Goal: Task Accomplishment & Management: Manage account settings

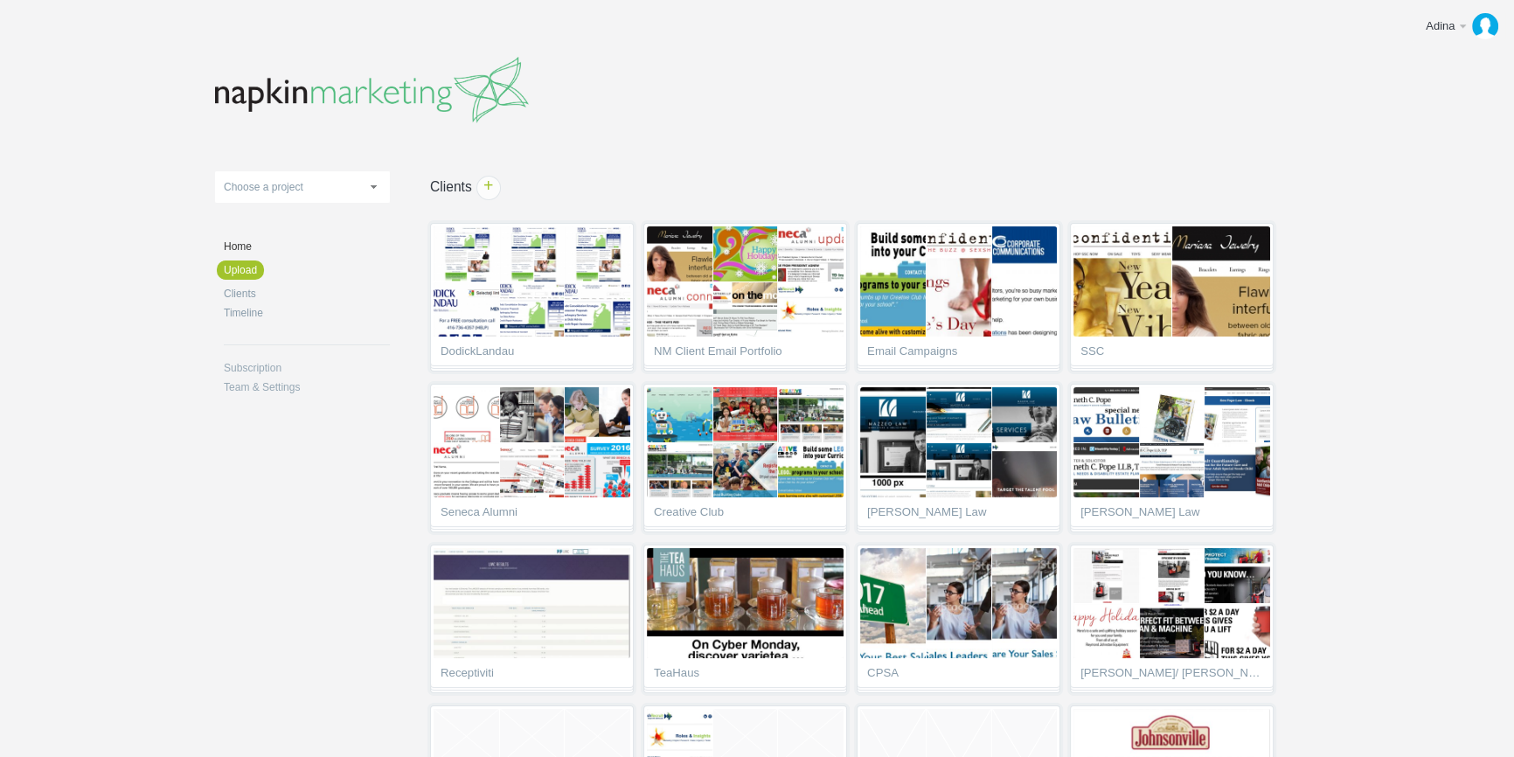
click at [355, 183] on link "Choose a project" at bounding box center [302, 186] width 175 height 31
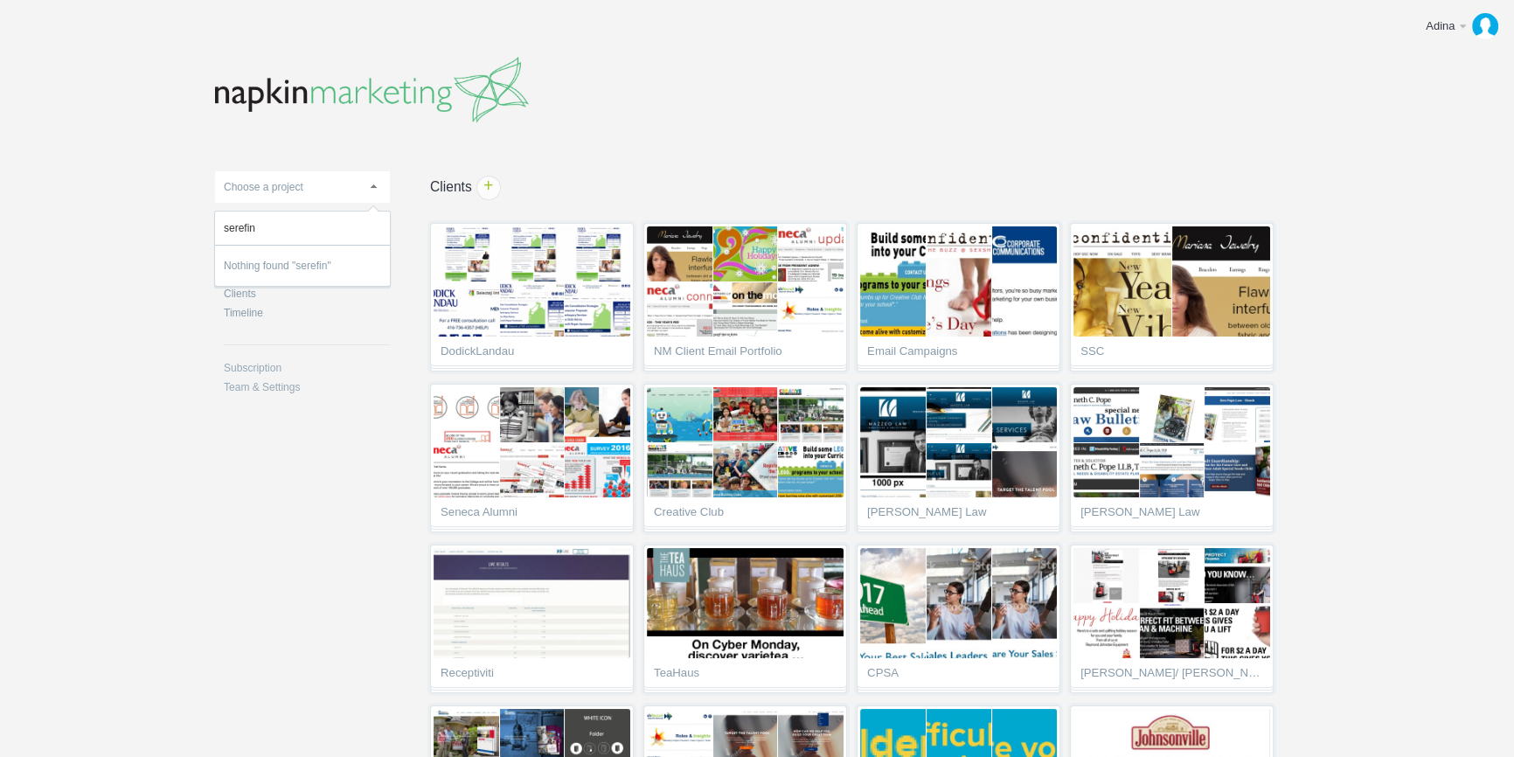
type input "serefin"
click at [140, 235] on body "Adina Edit profile Help & Contact Log out Upload 11-1 & 11-2 2016 eNews Redesig…" at bounding box center [757, 378] width 1514 height 757
click at [244, 294] on link "Clients" at bounding box center [307, 293] width 166 height 10
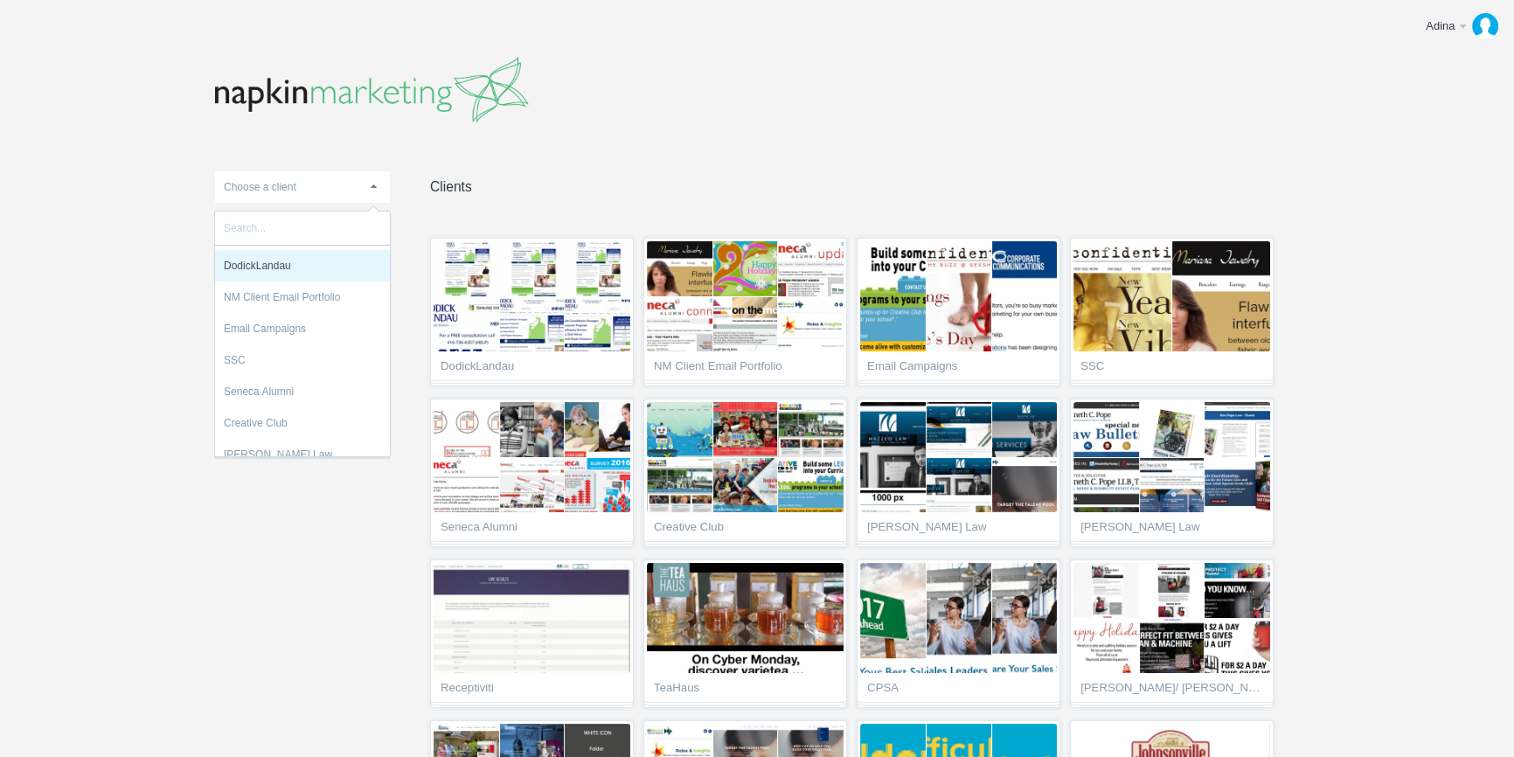
click at [286, 189] on span "Choose a client" at bounding box center [260, 187] width 73 height 12
type input "seref"
click at [282, 262] on li "Seref in Health" at bounding box center [302, 265] width 175 height 31
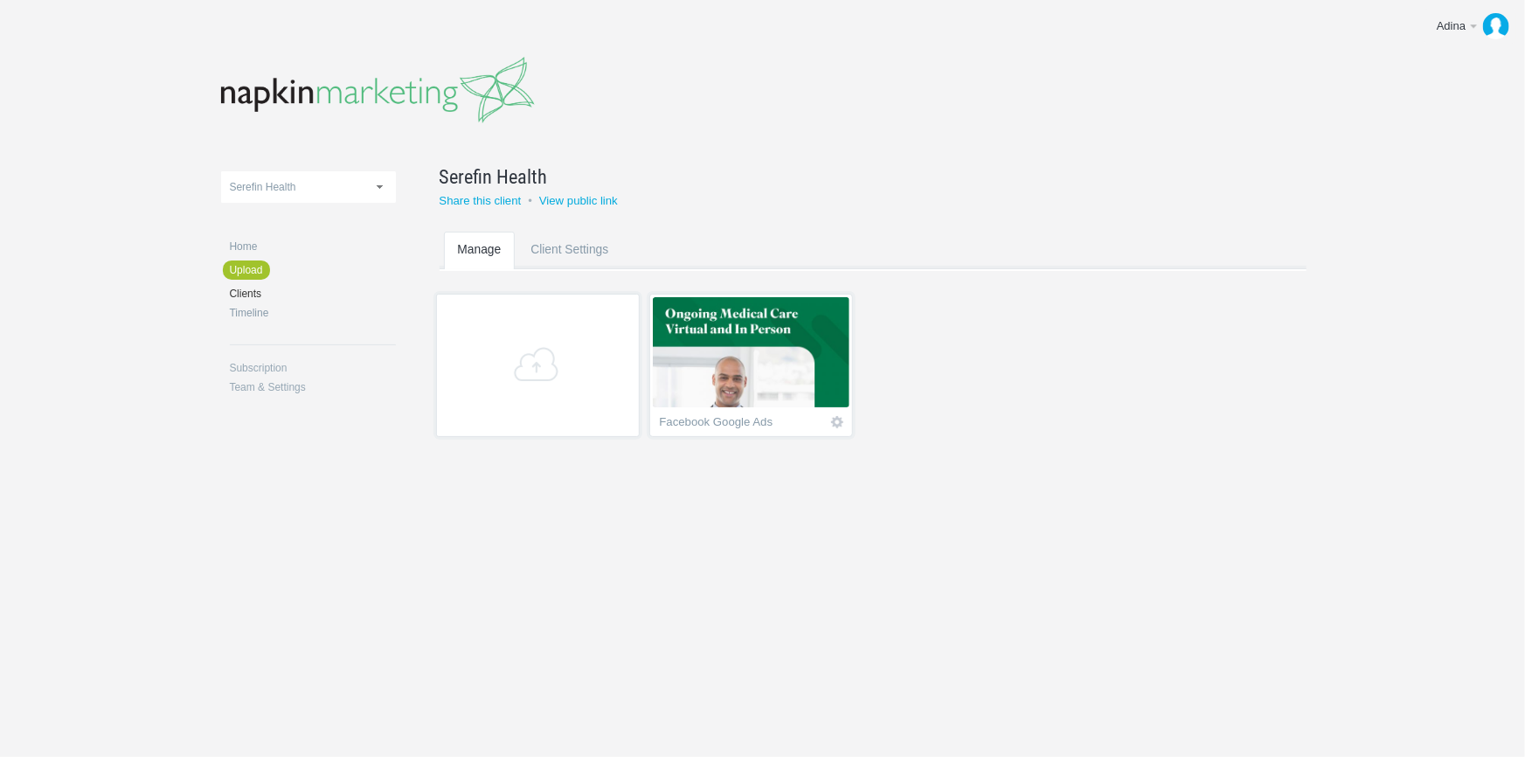
click at [778, 363] on img at bounding box center [751, 352] width 197 height 110
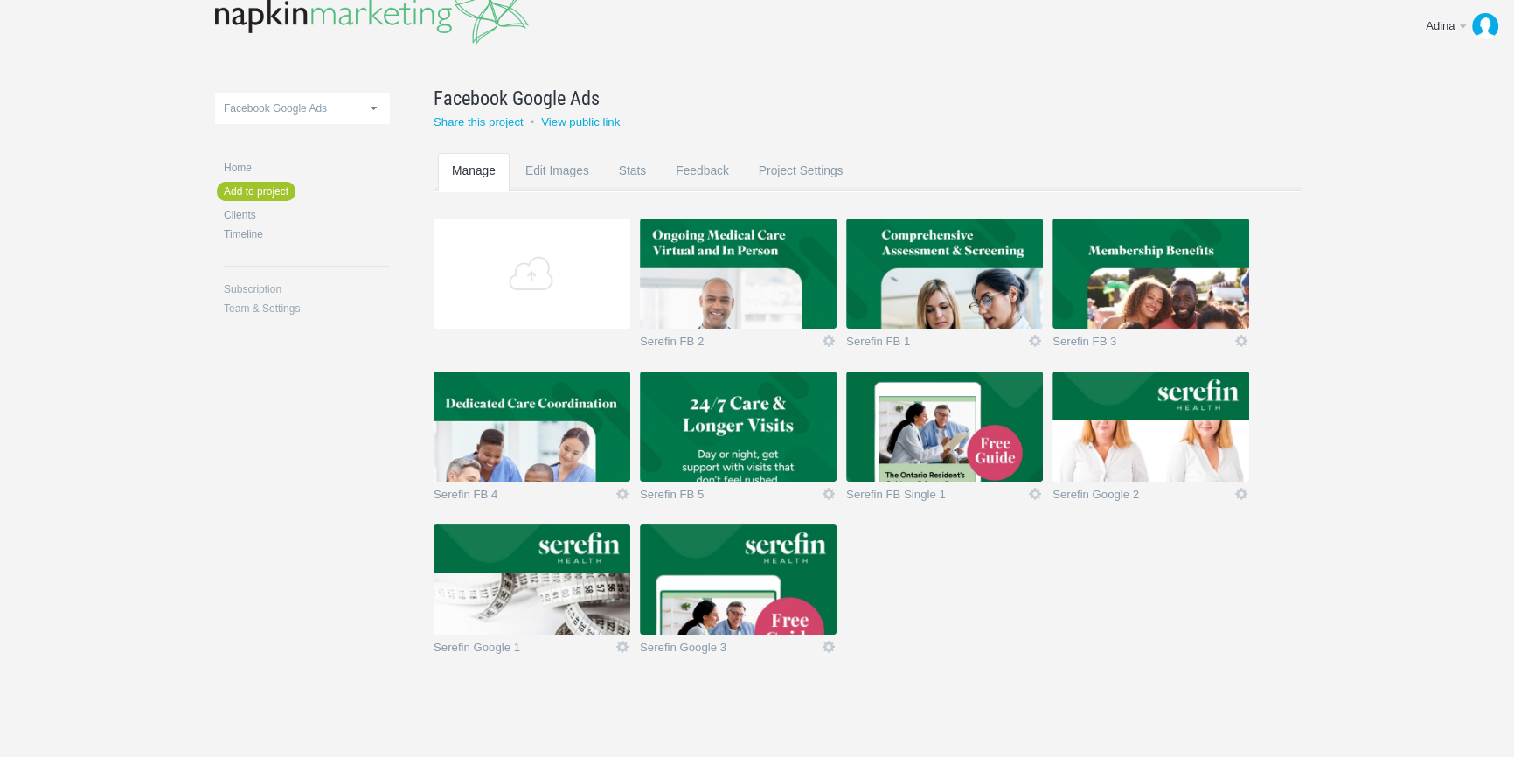
scroll to position [81, 0]
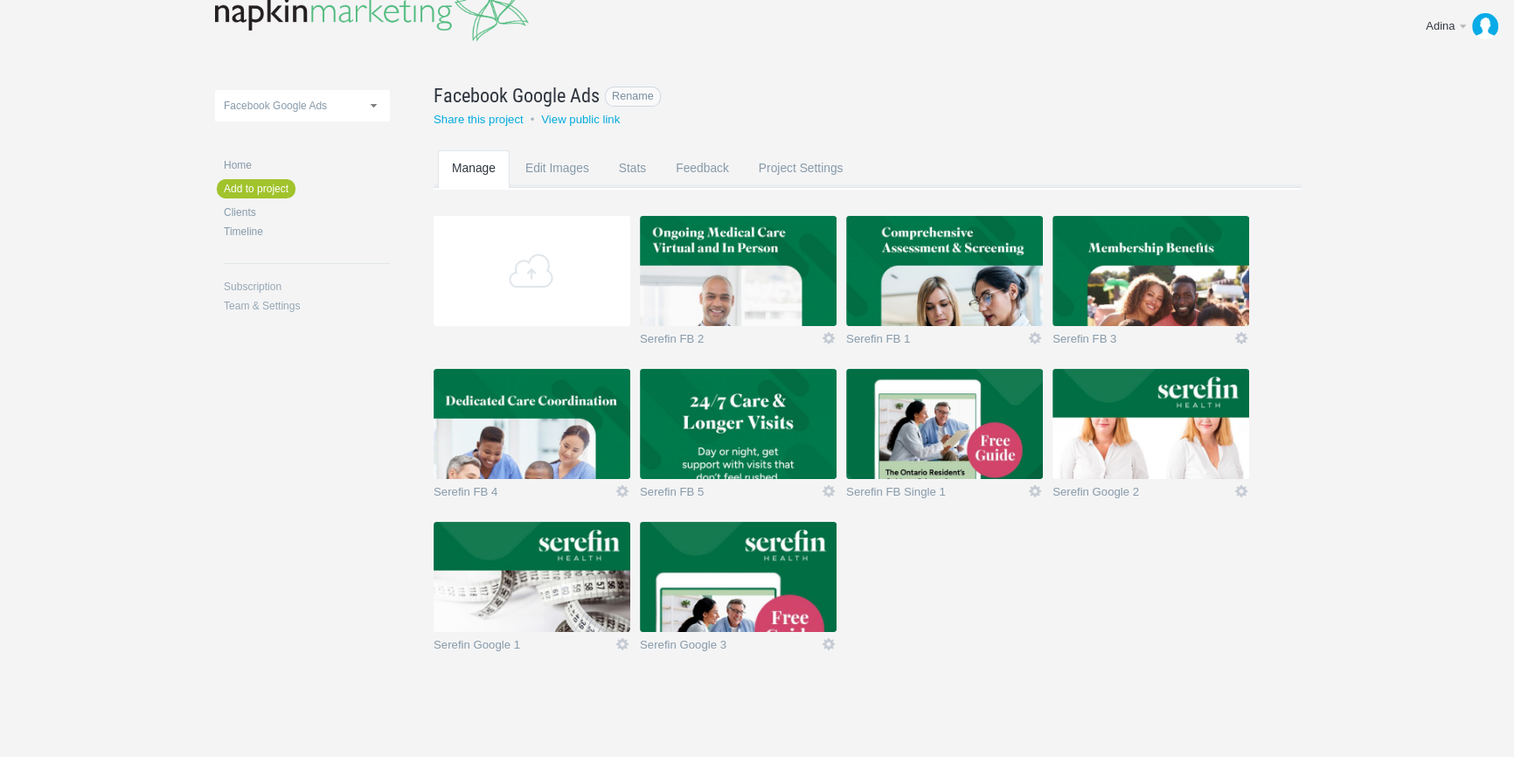
click at [542, 86] on span "Facebook Google Ads" at bounding box center [517, 95] width 166 height 28
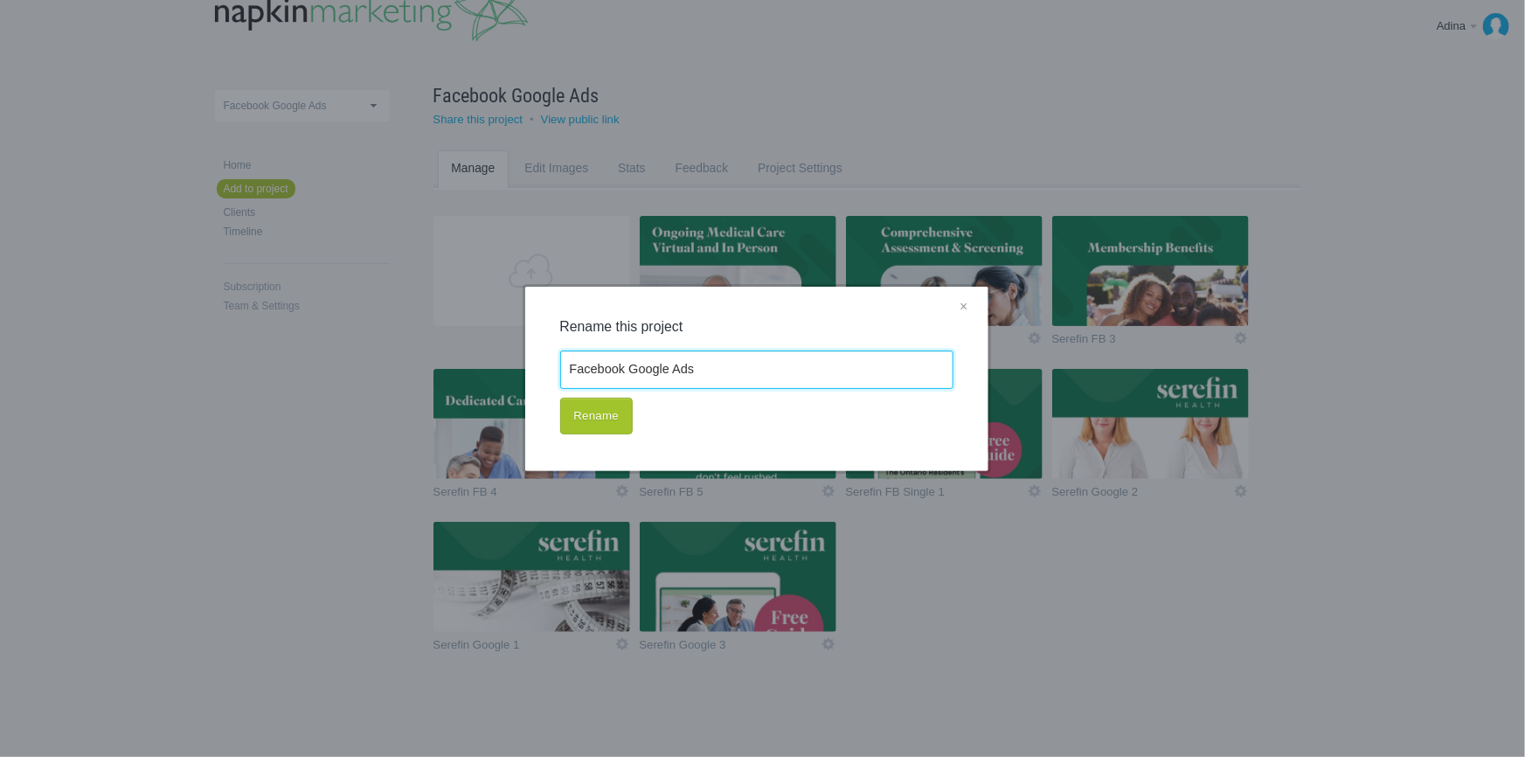
click at [578, 369] on input "Facebook Google Ads" at bounding box center [756, 369] width 393 height 38
click at [569, 365] on input "Facebook Google Ads" at bounding box center [756, 369] width 393 height 38
type input "Serefin Facebook Google Ads"
click at [607, 424] on button "Rename" at bounding box center [596, 416] width 73 height 37
